Goal: Task Accomplishment & Management: Manage account settings

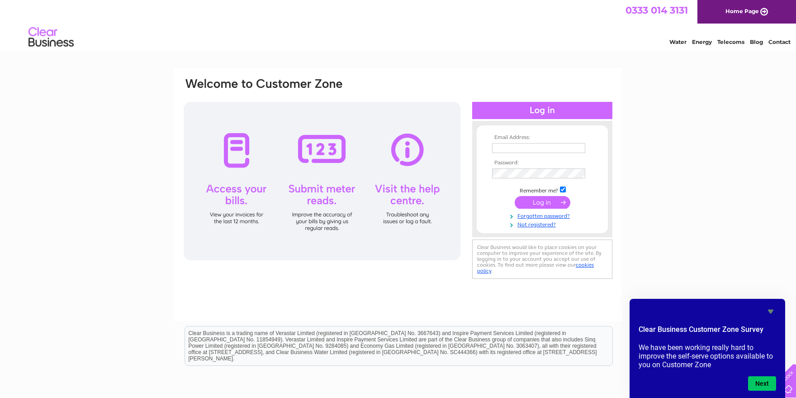
click at [8, 52] on div "Water Energy Telecoms Blog Contact" at bounding box center [398, 38] width 796 height 29
type input "bernadette@baillie.co.uk"
click at [577, 151] on input "bernadette@baillie.co.uk" at bounding box center [539, 148] width 94 height 11
click at [705, 129] on div "Email Address: bernadette@baillie.co.uk Password: Forgotten password?" at bounding box center [398, 272] width 796 height 408
drag, startPoint x: 788, startPoint y: 3, endPoint x: 521, endPoint y: 38, distance: 269.2
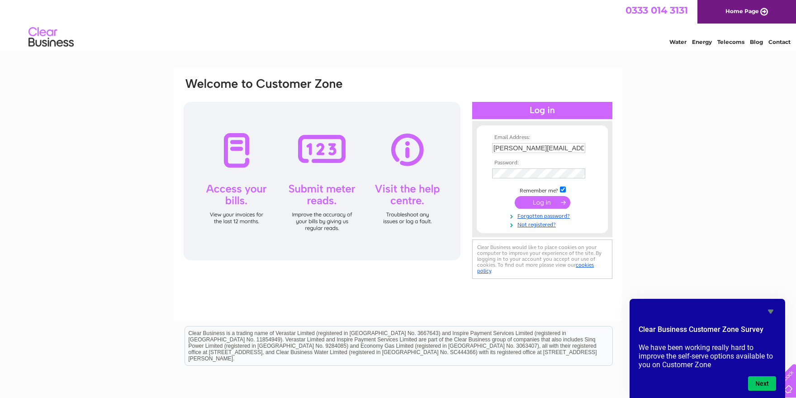
click at [521, 38] on div "Water Energy Telecoms Blog Contact" at bounding box center [398, 38] width 796 height 29
drag, startPoint x: 726, startPoint y: 4, endPoint x: 587, endPoint y: 42, distance: 144.1
click at [587, 42] on div "Water Energy Telecoms Blog Contact" at bounding box center [398, 38] width 796 height 29
